Goal: Task Accomplishment & Management: Manage account settings

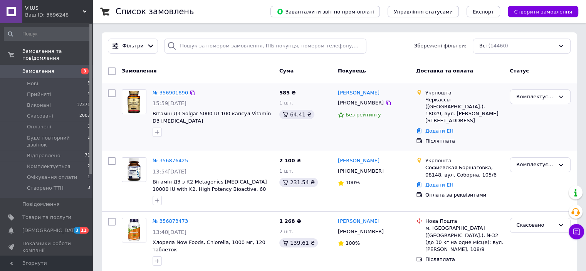
click at [162, 90] on link "№ 356901890" at bounding box center [170, 93] width 35 height 6
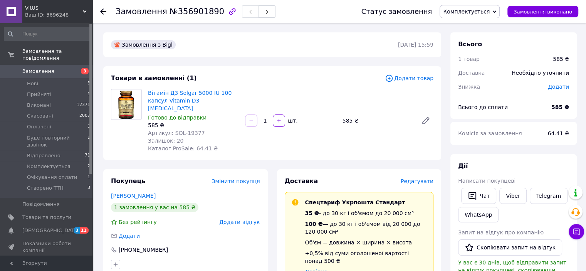
click at [425, 178] on span "Редагувати" at bounding box center [417, 181] width 33 height 6
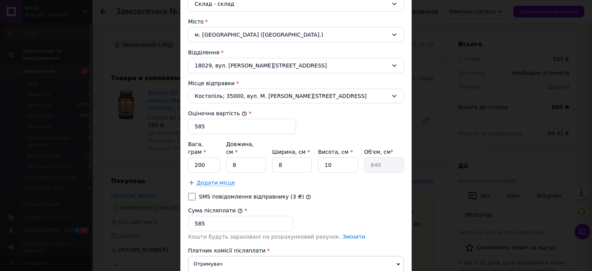
scroll to position [231, 0]
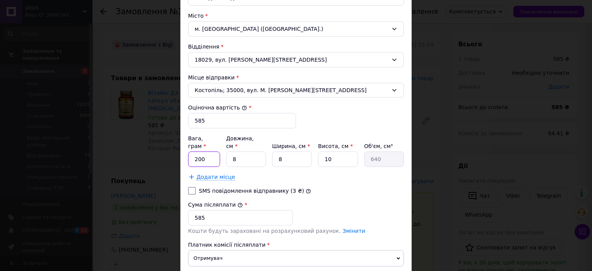
click at [216, 151] on input "200" at bounding box center [204, 158] width 32 height 15
type input "2"
type input "181"
click at [248, 152] on input "8" at bounding box center [246, 158] width 40 height 15
type input "1"
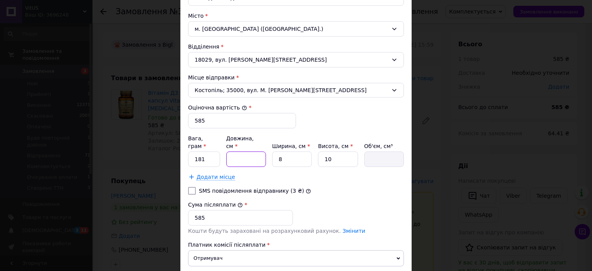
type input "80"
type input "14"
type input "1120"
type input "14"
click at [297, 154] on input "8" at bounding box center [292, 158] width 40 height 15
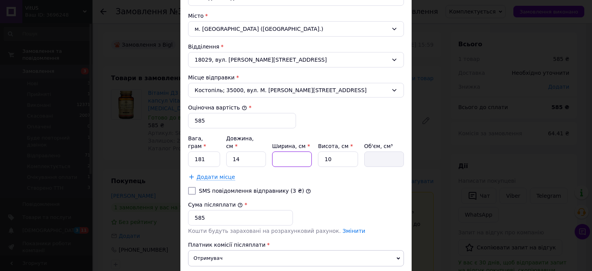
type input "9"
type input "1260"
type input "9"
click at [333, 151] on input "10" at bounding box center [338, 158] width 40 height 15
type input "1"
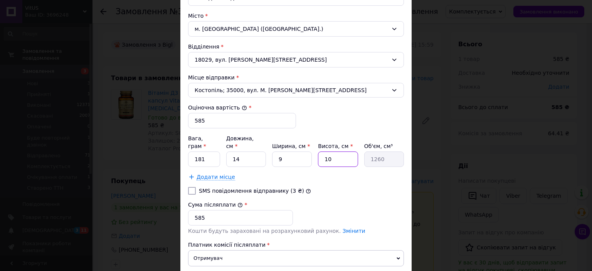
type input "126"
type input "7"
type input "882"
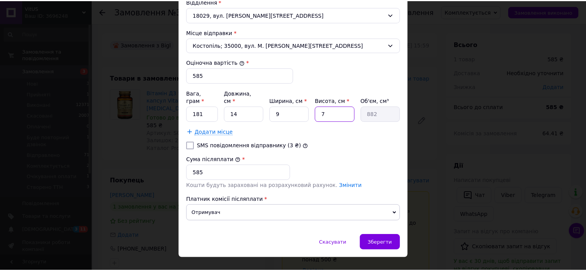
scroll to position [280, 0]
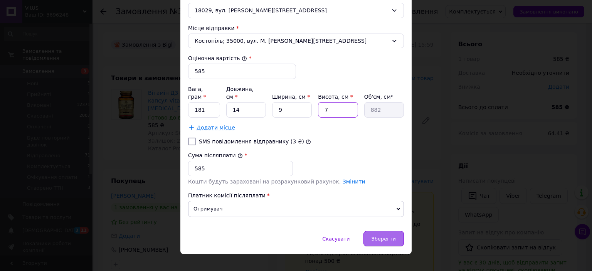
type input "7"
click at [384, 236] on span "Зберегти" at bounding box center [383, 239] width 24 height 6
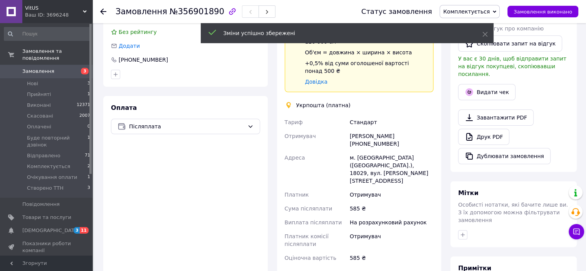
scroll to position [231, 0]
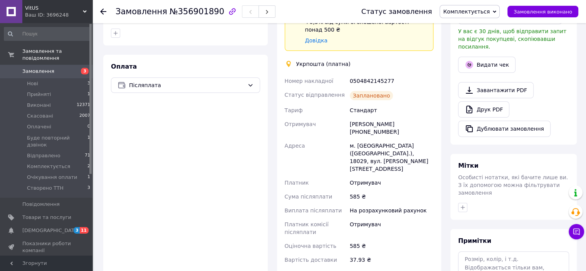
drag, startPoint x: 498, startPoint y: 12, endPoint x: 510, endPoint y: 40, distance: 31.1
click at [499, 11] on span "Комплектується" at bounding box center [469, 11] width 60 height 13
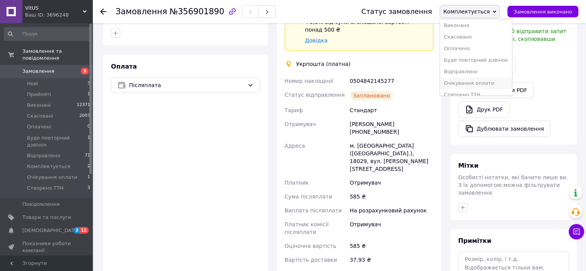
scroll to position [20, 0]
click at [477, 91] on li "Створено ТТН" at bounding box center [476, 88] width 72 height 12
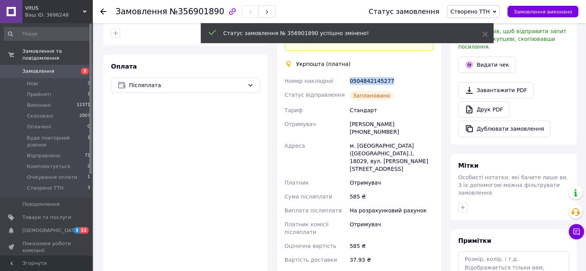
drag, startPoint x: 391, startPoint y: 66, endPoint x: 358, endPoint y: 65, distance: 32.7
click at [347, 74] on div "Номер накладної 0504842145277 Статус відправлення Заплановано Тариф Стандарт От…" at bounding box center [359, 170] width 152 height 193
copy div "Номер накладної 0504842145277"
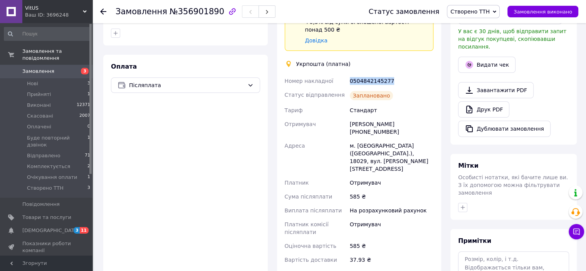
click at [56, 68] on span "Замовлення" at bounding box center [46, 71] width 49 height 7
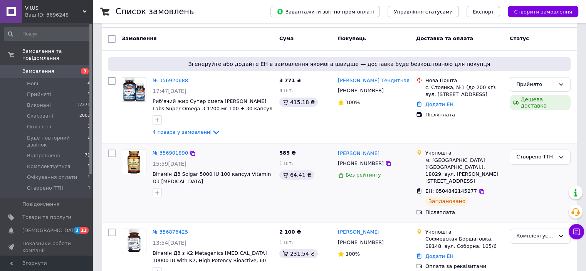
scroll to position [116, 0]
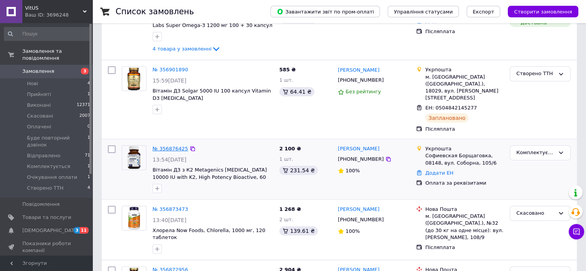
click at [166, 146] on link "№ 356876425" at bounding box center [170, 149] width 35 height 6
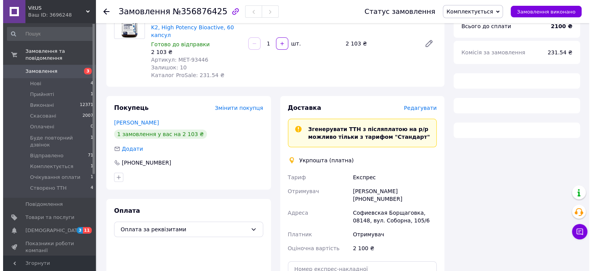
scroll to position [116, 0]
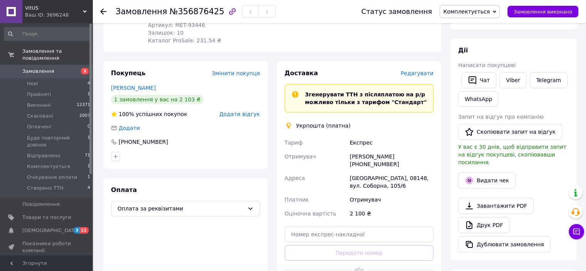
click at [427, 70] on span "Редагувати" at bounding box center [417, 73] width 33 height 6
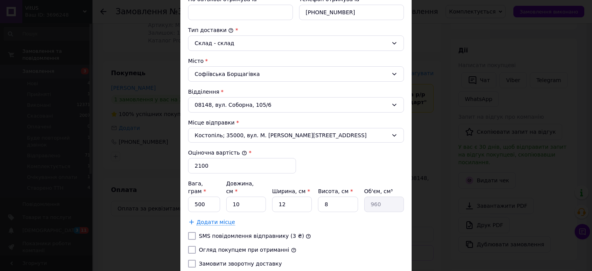
scroll to position [193, 0]
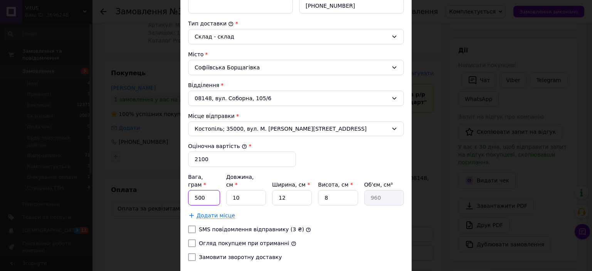
drag, startPoint x: 206, startPoint y: 189, endPoint x: 192, endPoint y: 192, distance: 14.7
click at [192, 192] on input "500" at bounding box center [204, 197] width 32 height 15
type input "158"
click at [240, 190] on input "10" at bounding box center [246, 197] width 40 height 15
type input "1"
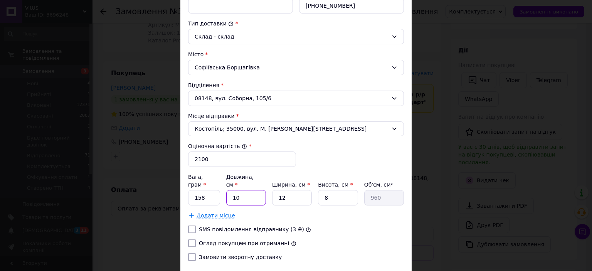
type input "96"
type input "15"
type input "1440"
type input "15"
click at [291, 190] on input "12" at bounding box center [292, 197] width 40 height 15
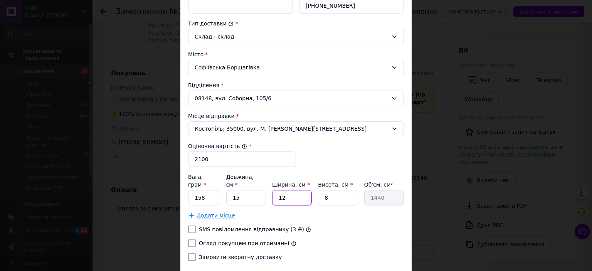
type input "1"
type input "120"
type input "10"
type input "1200"
type input "10"
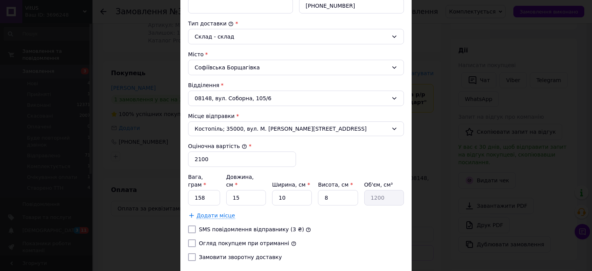
click at [190, 239] on input "Огляд покупцем при отриманні" at bounding box center [192, 243] width 8 height 8
checkbox input "true"
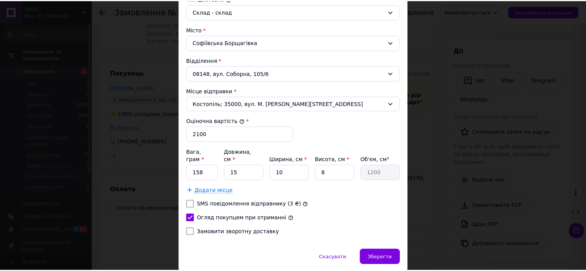
scroll to position [231, 0]
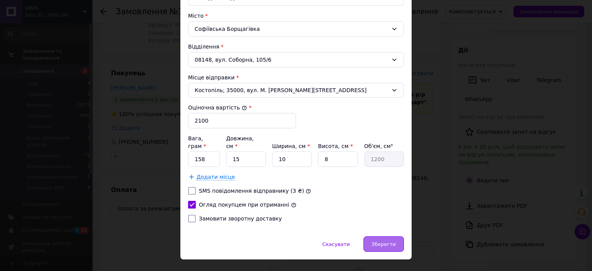
click at [375, 241] on span "Зберегти" at bounding box center [383, 244] width 24 height 6
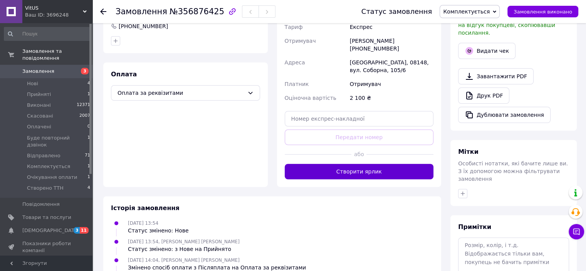
click at [370, 164] on button "Створити ярлик" at bounding box center [359, 171] width 149 height 15
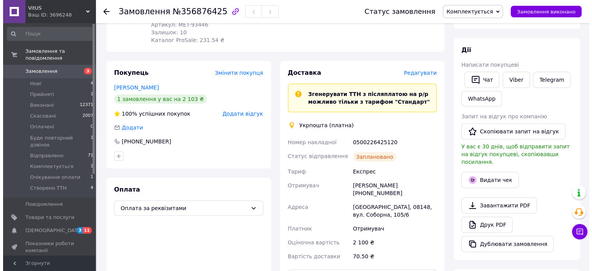
scroll to position [116, 0]
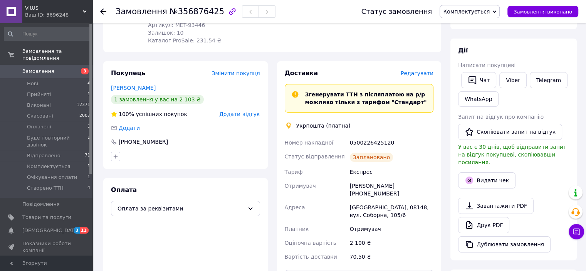
click at [428, 70] on span "Редагувати" at bounding box center [417, 73] width 33 height 6
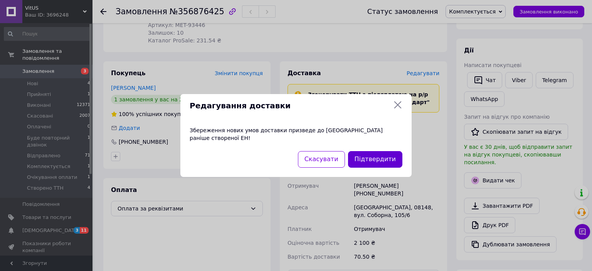
click at [374, 158] on button "Підтвердити" at bounding box center [375, 159] width 54 height 17
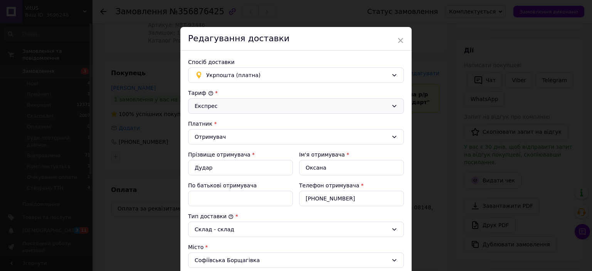
click at [365, 109] on div "Експрес" at bounding box center [291, 106] width 193 height 8
click at [347, 127] on li "Стандарт" at bounding box center [295, 122] width 215 height 15
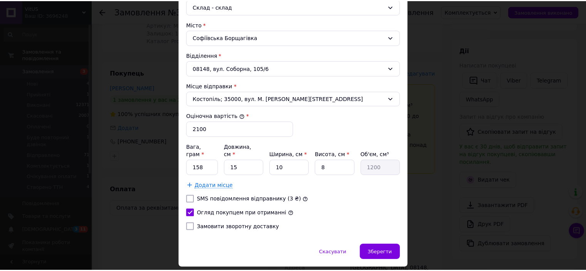
scroll to position [231, 0]
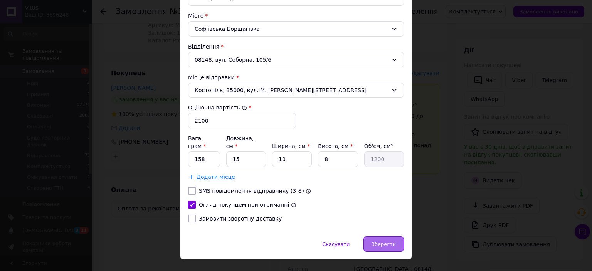
click at [385, 241] on span "Зберегти" at bounding box center [383, 244] width 24 height 6
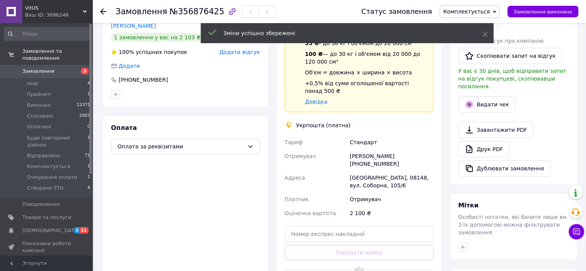
scroll to position [270, 0]
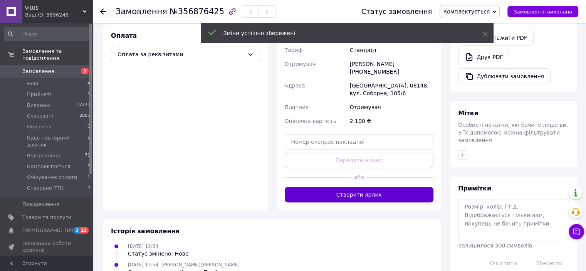
click at [369, 187] on button "Створити ярлик" at bounding box center [359, 194] width 149 height 15
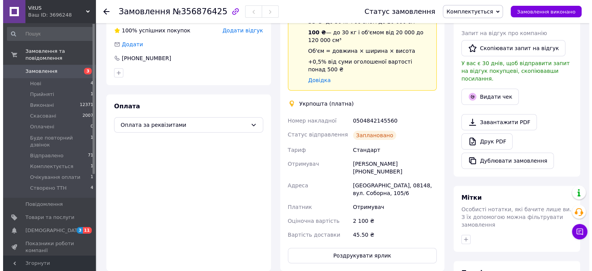
scroll to position [154, 0]
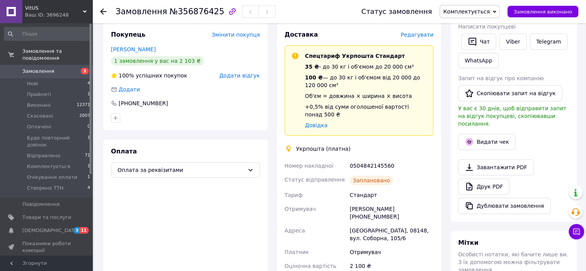
click at [419, 32] on span "Редагувати" at bounding box center [417, 35] width 33 height 6
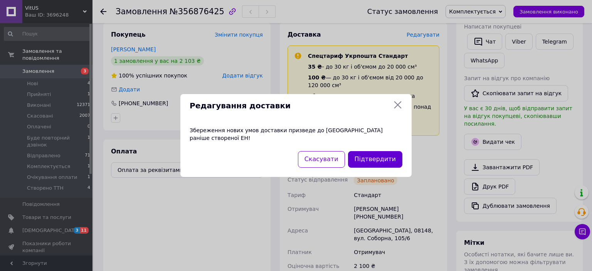
click at [369, 154] on button "Підтвердити" at bounding box center [375, 159] width 54 height 17
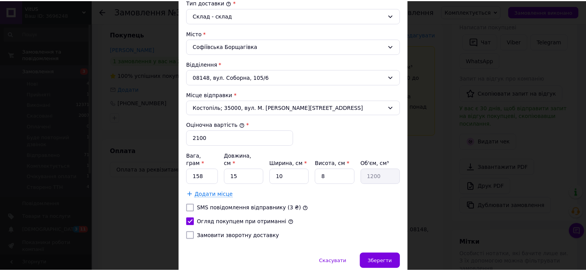
scroll to position [231, 0]
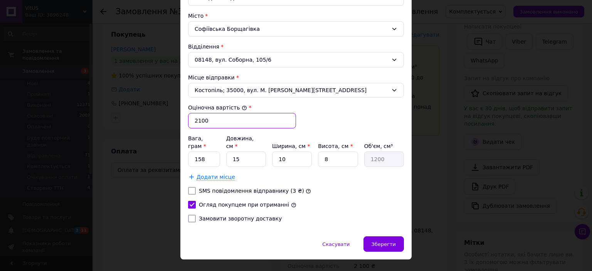
drag, startPoint x: 211, startPoint y: 116, endPoint x: 179, endPoint y: 121, distance: 32.3
click at [180, 121] on div "Спосіб доставки Укрпошта (платна) Тариф * [PERSON_NAME] * Отримувач Прізвище от…" at bounding box center [295, 27] width 231 height 417
type input "500"
click at [393, 241] on span "Зберегти" at bounding box center [383, 244] width 24 height 6
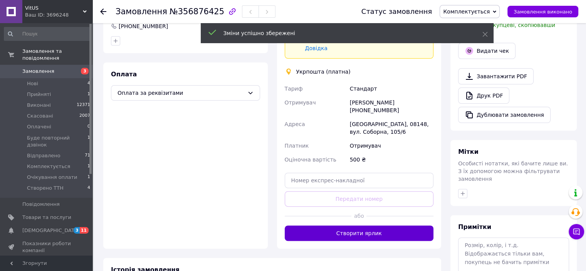
click at [381, 225] on button "Створити ярлик" at bounding box center [359, 232] width 149 height 15
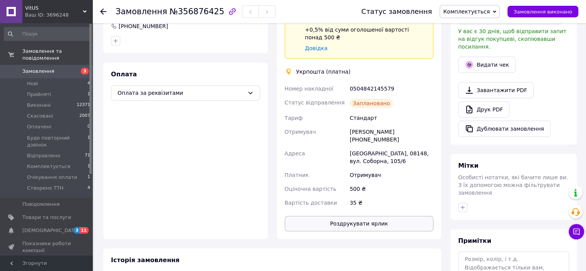
click at [400, 216] on button "Роздрукувати ярлик" at bounding box center [359, 223] width 149 height 15
click at [489, 9] on span "Комплектується" at bounding box center [466, 11] width 47 height 6
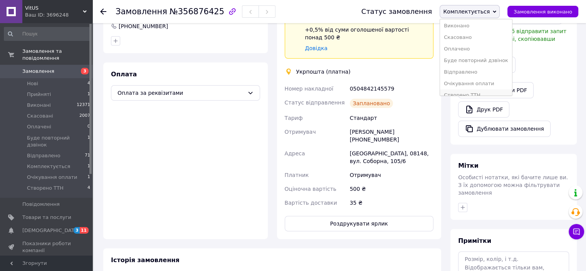
scroll to position [20, 0]
click at [476, 88] on li "Створено ТТН" at bounding box center [476, 88] width 72 height 12
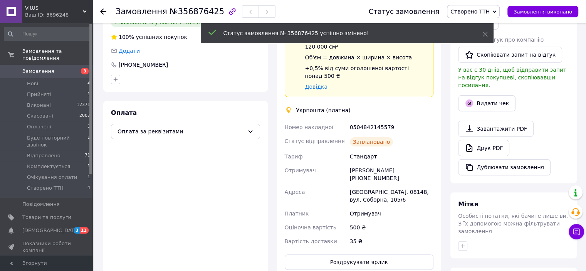
scroll to position [60, 0]
drag, startPoint x: 394, startPoint y: 112, endPoint x: 358, endPoint y: 110, distance: 36.3
click at [347, 120] on div "Номер накладної 0504842145579 Статус відправлення Заплановано Тариф Стандарт От…" at bounding box center [359, 184] width 152 height 128
copy div "Номер накладної 0504842145579"
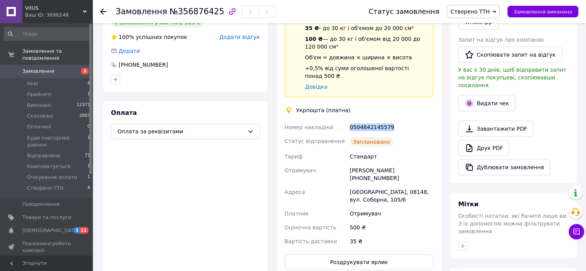
click at [44, 68] on span "Замовлення" at bounding box center [38, 71] width 32 height 7
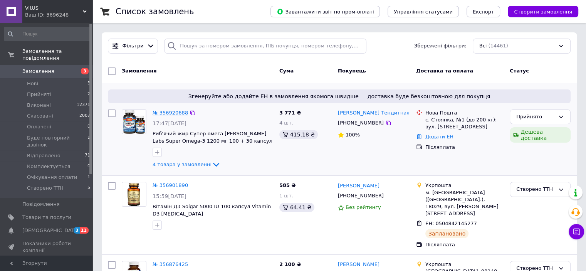
click at [162, 111] on link "№ 356920688" at bounding box center [170, 113] width 35 height 6
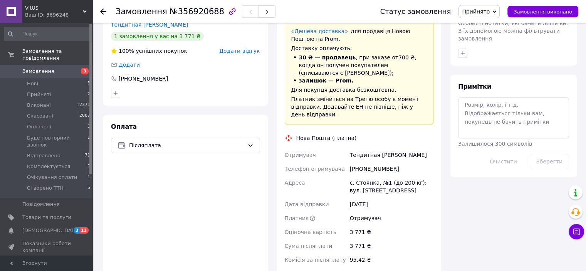
scroll to position [424, 0]
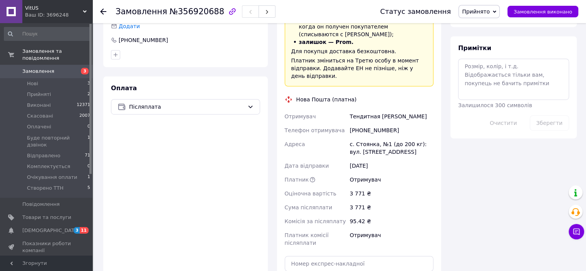
click at [47, 65] on link "Замовлення 3" at bounding box center [47, 71] width 95 height 13
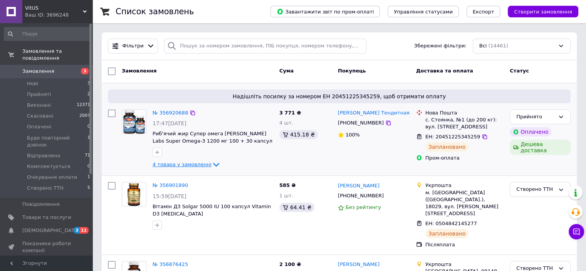
click at [192, 166] on span "4 товара у замовленні" at bounding box center [182, 164] width 59 height 6
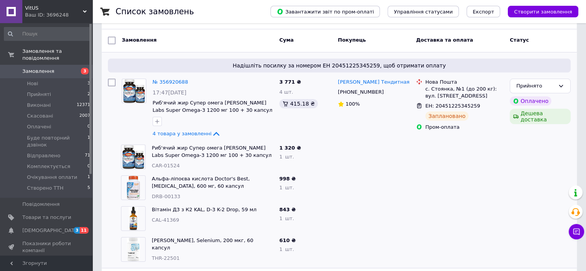
scroll to position [77, 0]
